Goal: Task Accomplishment & Management: Manage account settings

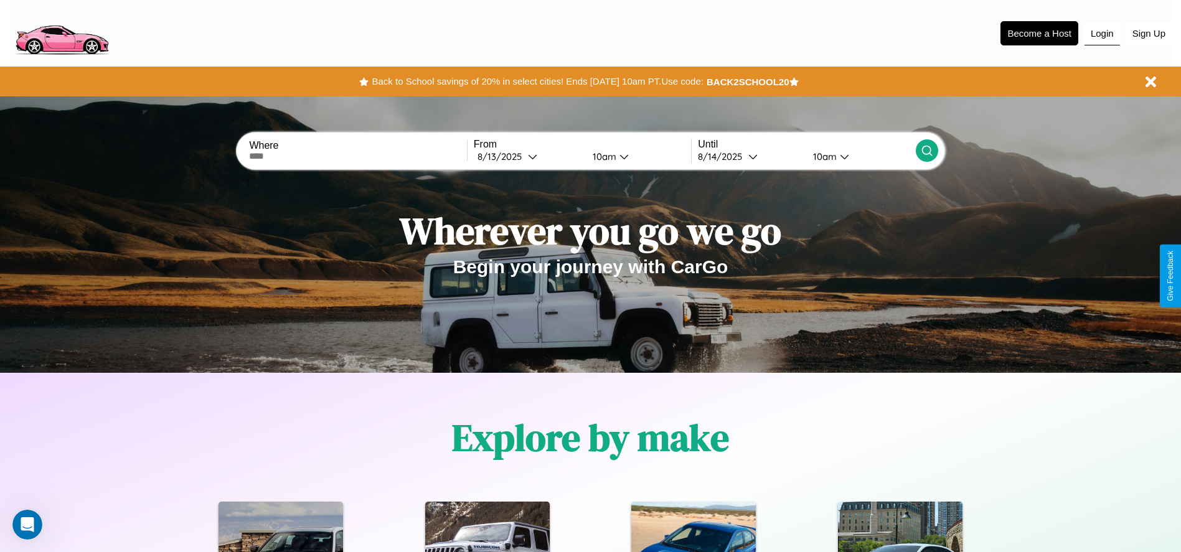
click at [1102, 33] on button "Login" at bounding box center [1101, 34] width 35 height 24
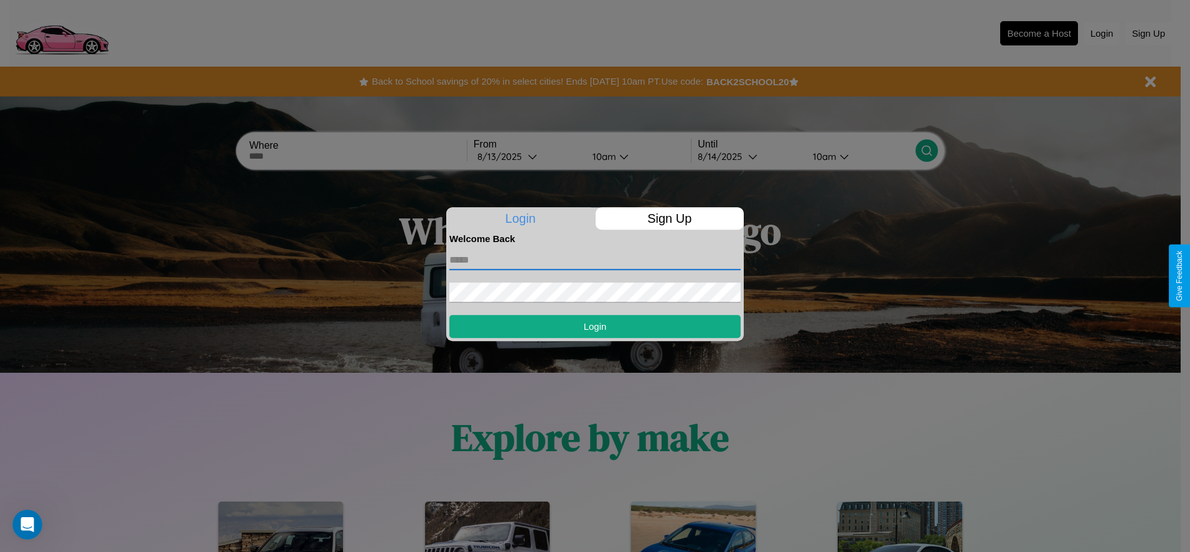
click at [595, 260] on input "text" at bounding box center [594, 260] width 291 height 20
type input "**********"
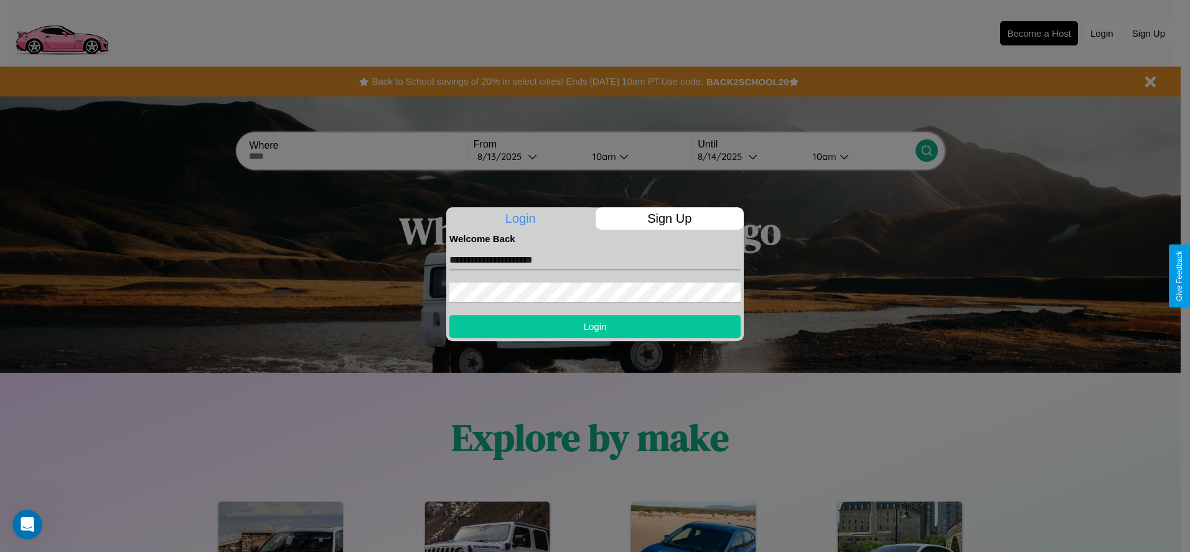
click at [595, 326] on button "Login" at bounding box center [594, 326] width 291 height 23
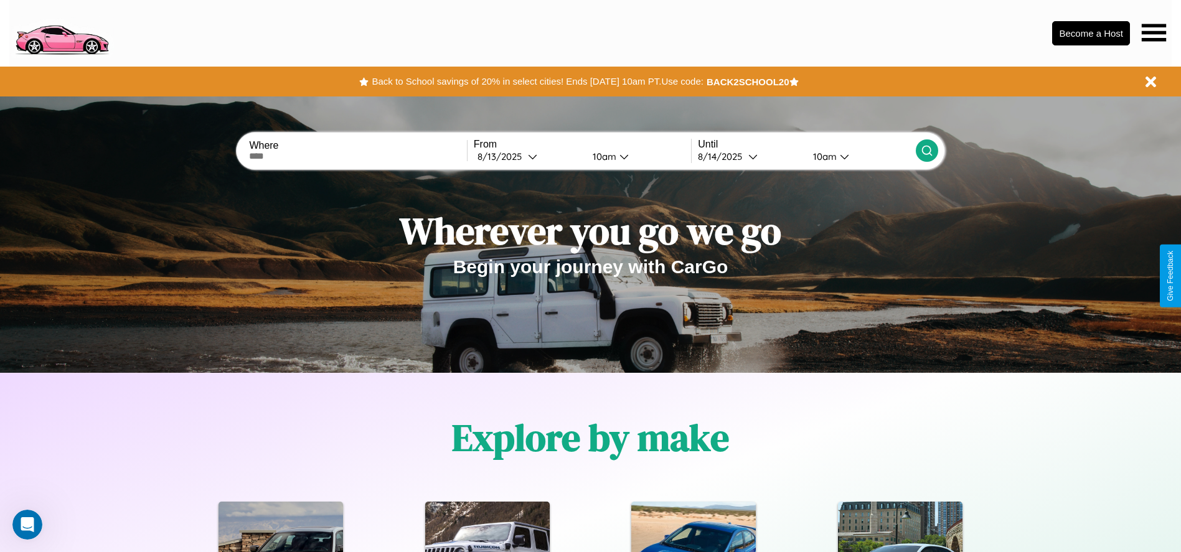
click at [1153, 32] on icon at bounding box center [1153, 32] width 24 height 17
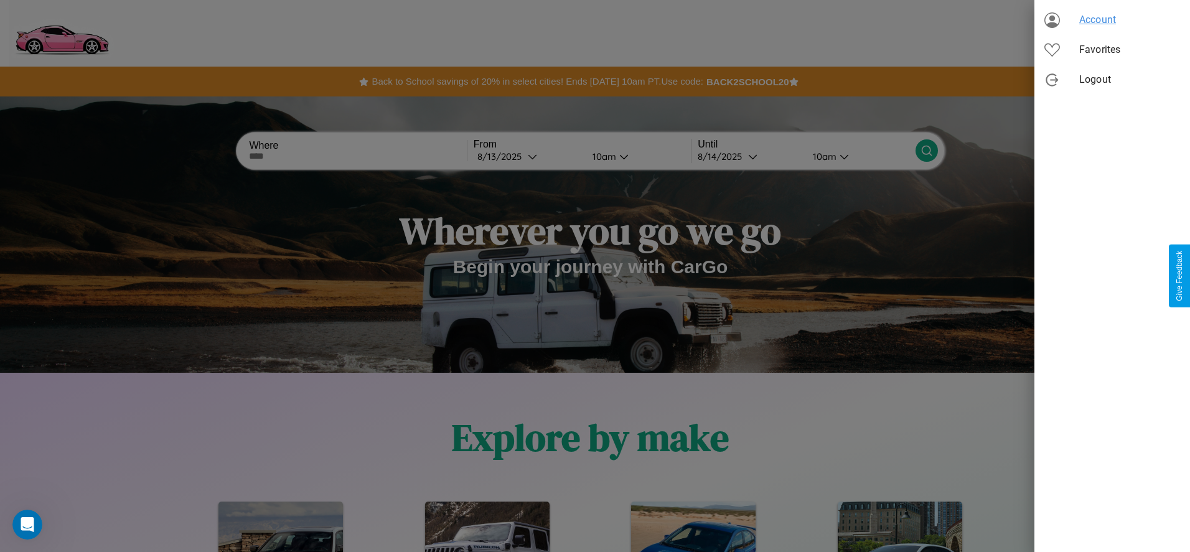
click at [1112, 20] on span "Account" at bounding box center [1129, 19] width 101 height 15
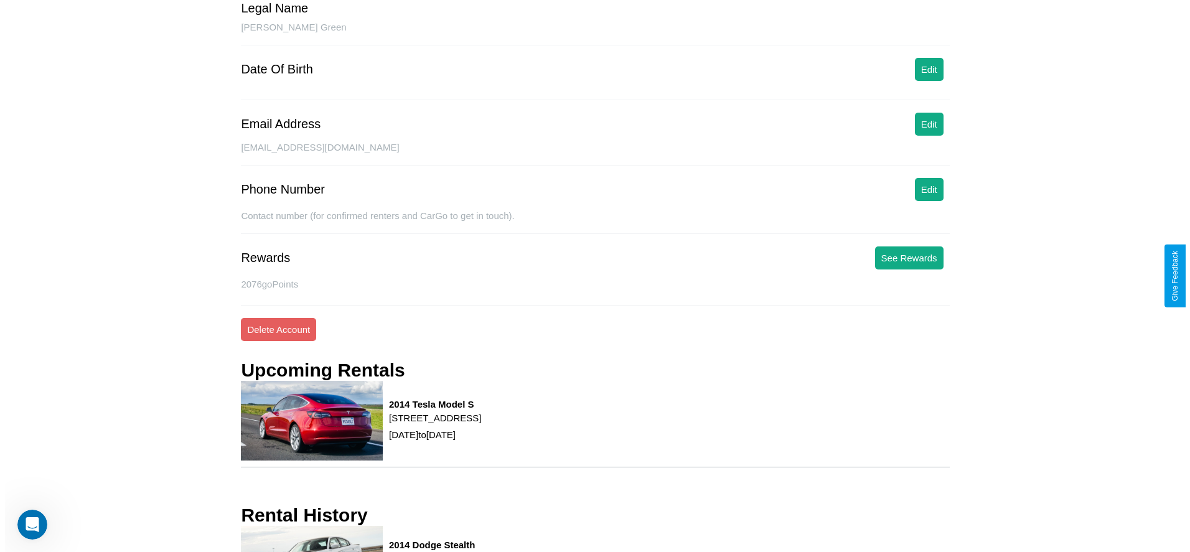
scroll to position [168, 0]
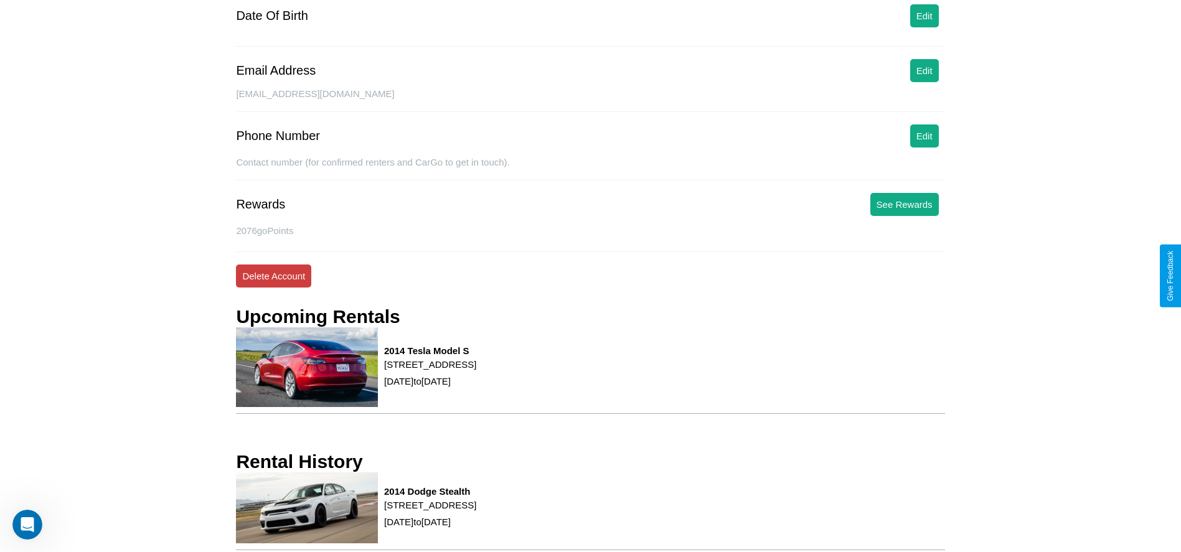
click at [273, 276] on button "Delete Account" at bounding box center [273, 275] width 75 height 23
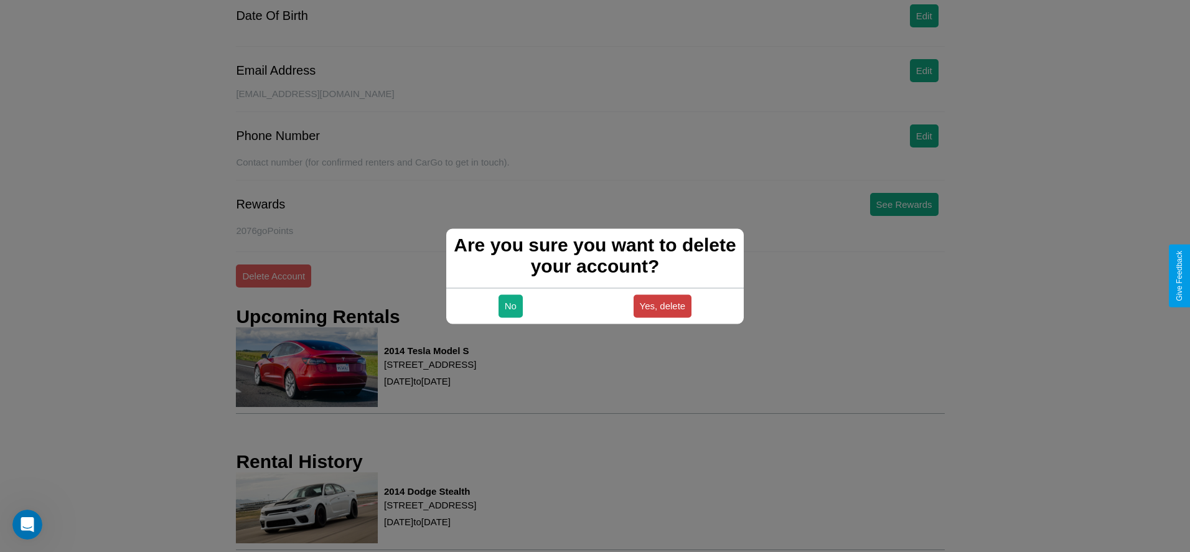
click at [662, 306] on button "Yes, delete" at bounding box center [663, 305] width 58 height 23
